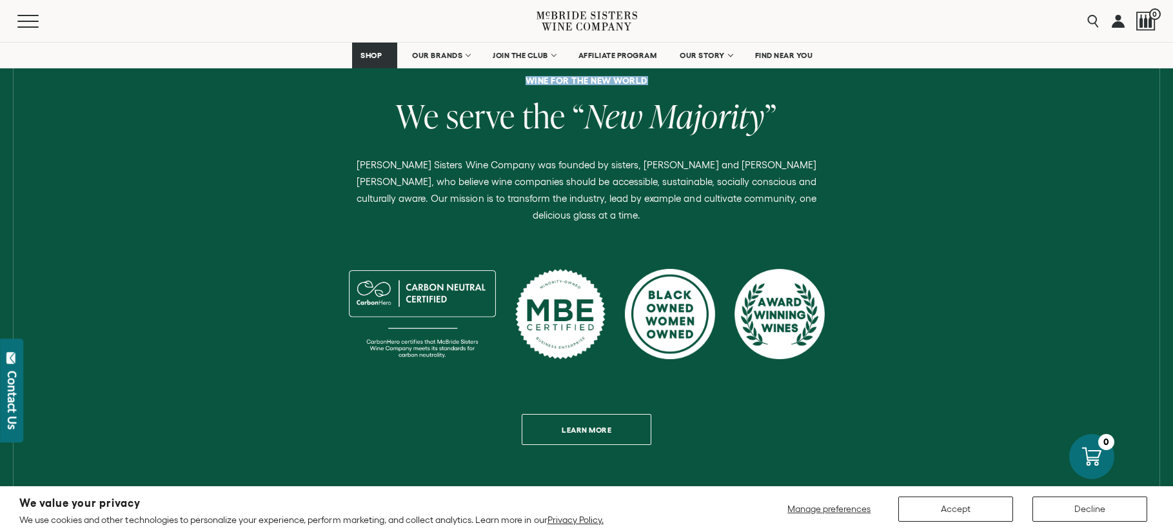
drag, startPoint x: 1173, startPoint y: 76, endPoint x: 1166, endPoint y: 134, distance: 57.8
click at [1075, 508] on button "Decline" at bounding box center [1090, 509] width 115 height 25
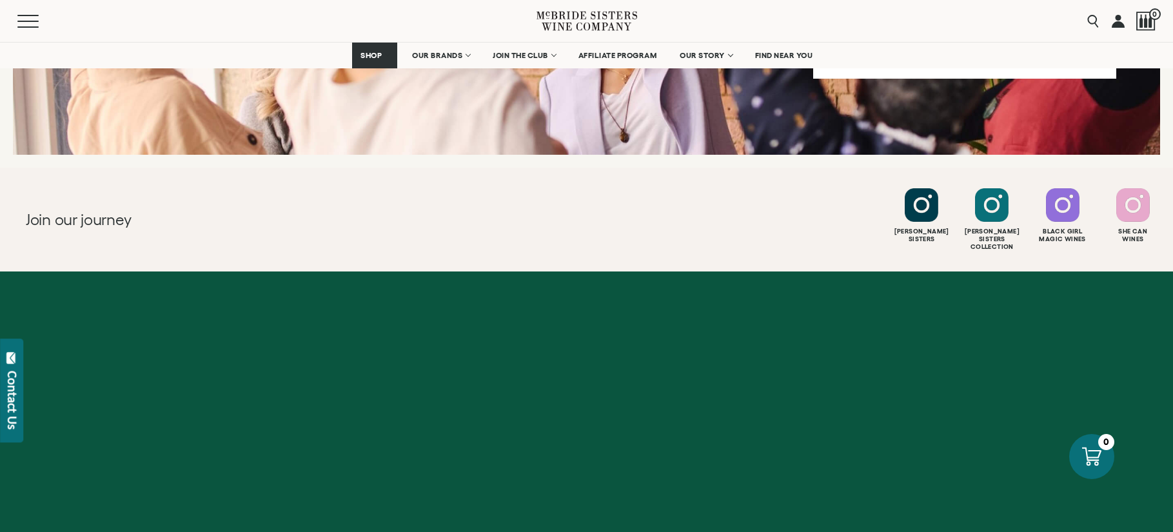
scroll to position [5262, 0]
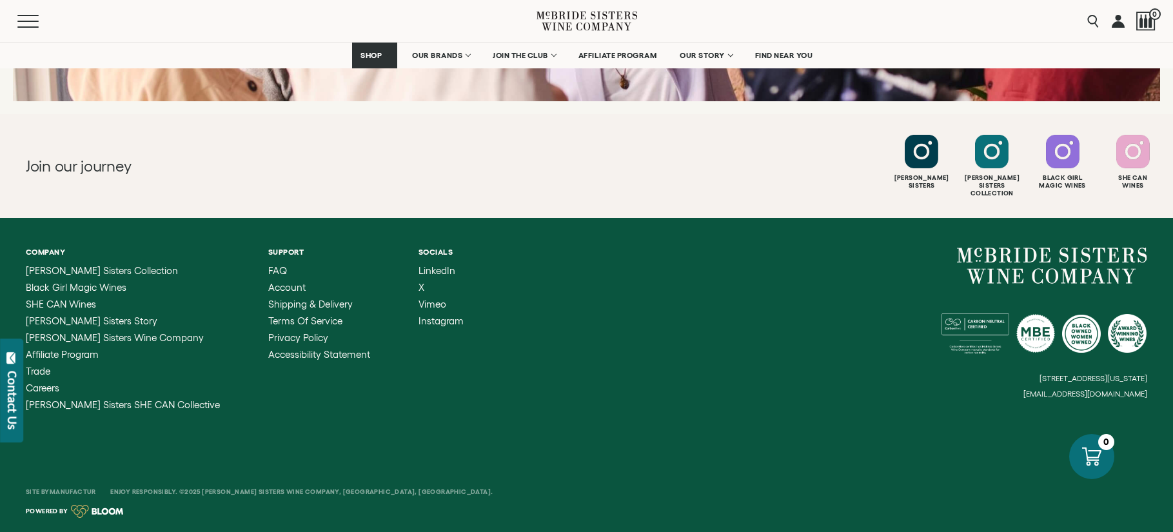
click at [11, 394] on div "Contact Us" at bounding box center [12, 400] width 13 height 59
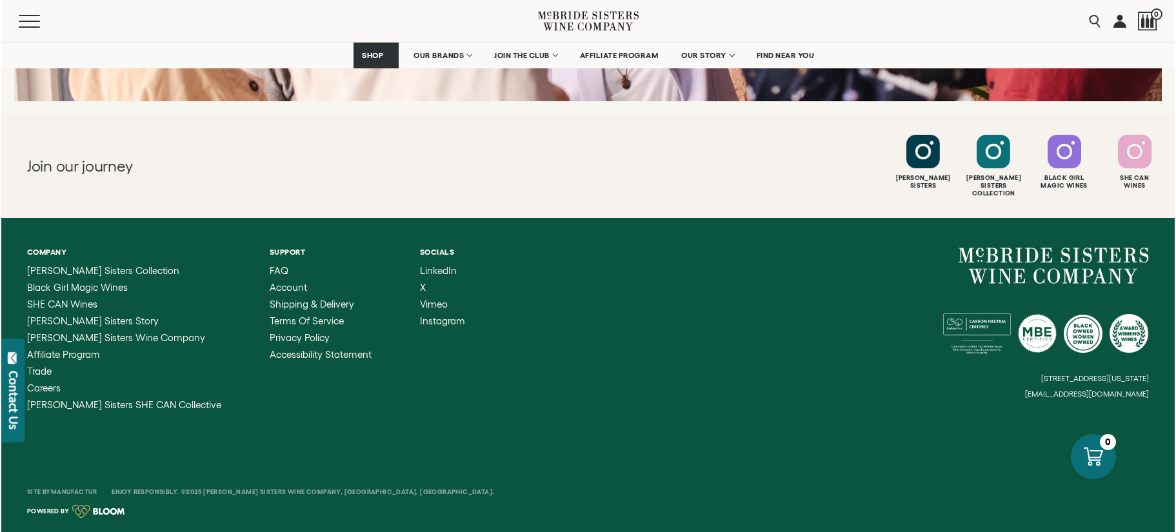
scroll to position [5128, 0]
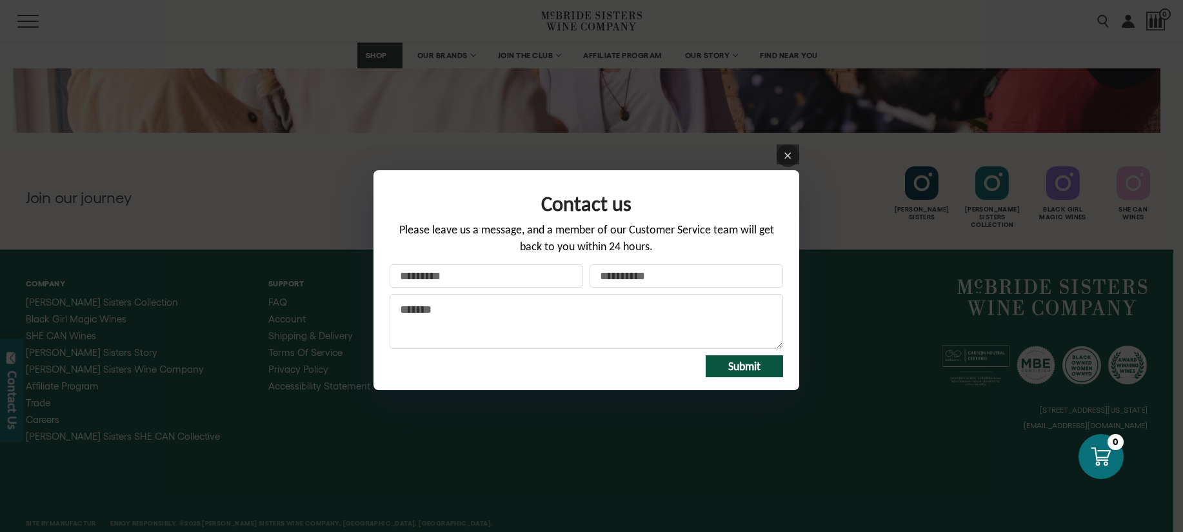
click at [12, 393] on div "Contact us Please leave us a message, and a member of our Customer Service team…" at bounding box center [591, 266] width 1183 height 532
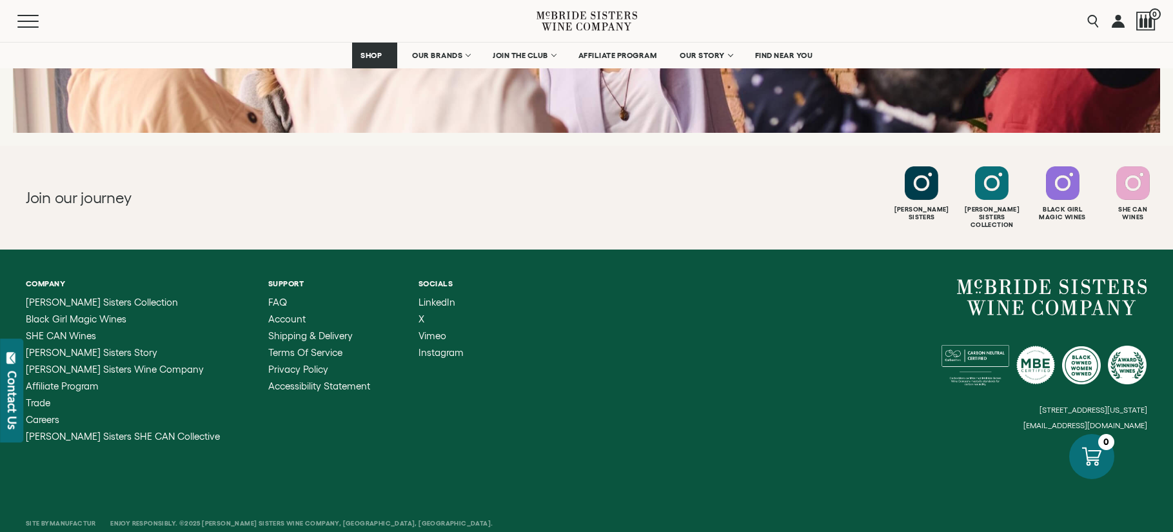
click at [15, 403] on div "Contact Us" at bounding box center [12, 400] width 13 height 59
click at [8, 357] on div "Contact us Please leave us a message, and a member of our Customer Service team…" at bounding box center [586, 266] width 1173 height 532
click at [12, 359] on icon at bounding box center [10, 358] width 9 height 12
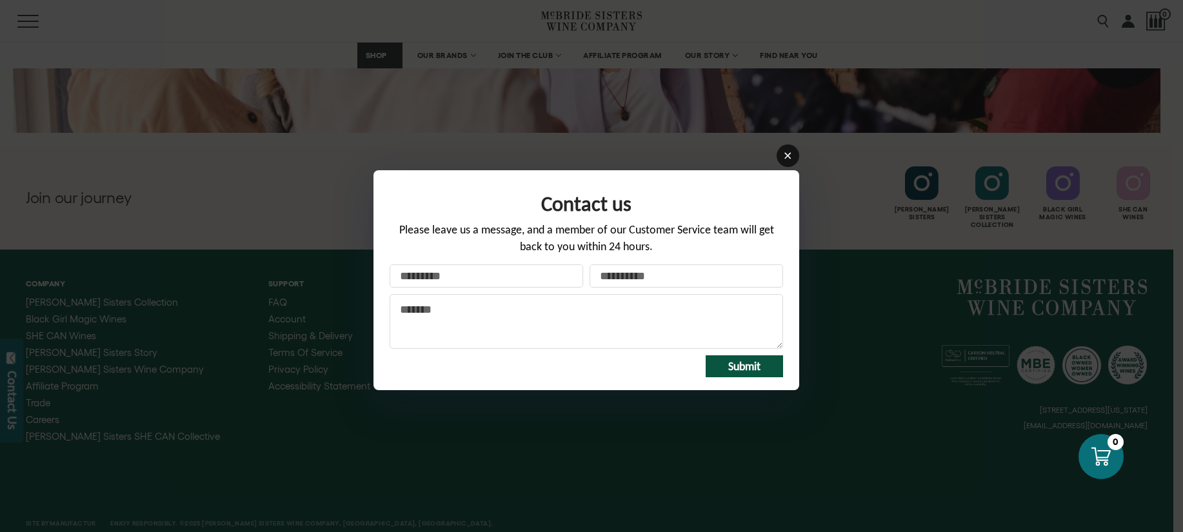
click at [788, 159] on icon at bounding box center [788, 156] width 10 height 10
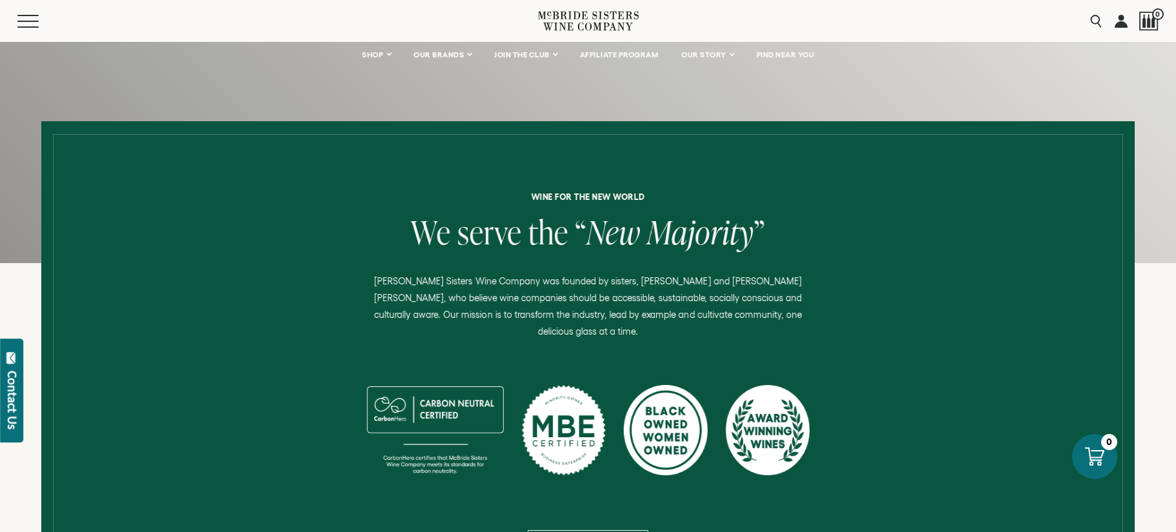
scroll to position [0, 0]
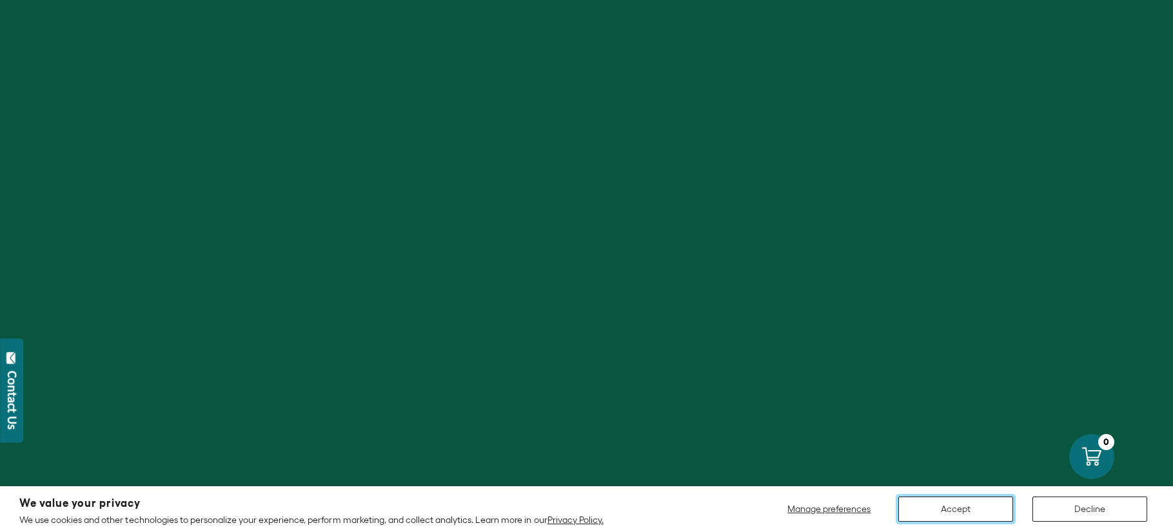
click at [950, 509] on button "Accept" at bounding box center [956, 509] width 115 height 25
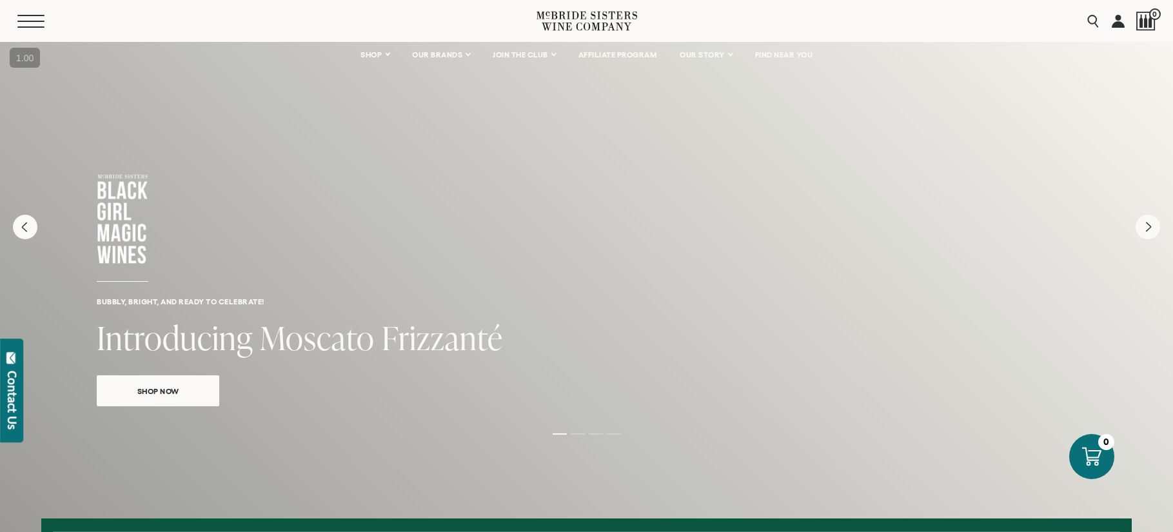
click at [28, 26] on span "Mobile Menu Trigger" at bounding box center [30, 26] width 27 height 1
